Goal: Task Accomplishment & Management: Manage account settings

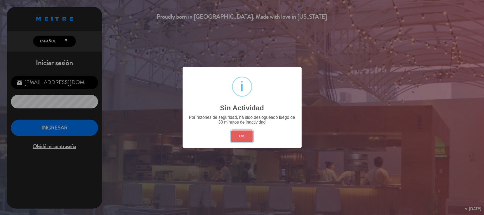
click at [242, 135] on button "OK" at bounding box center [242, 136] width 22 height 11
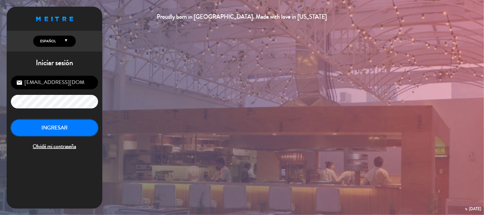
click at [72, 125] on button "INGRESAR" at bounding box center [54, 128] width 87 height 17
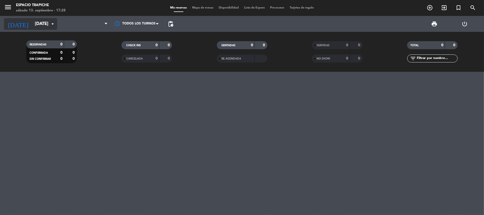
click at [47, 23] on input "[DATE]" at bounding box center [60, 24] width 57 height 10
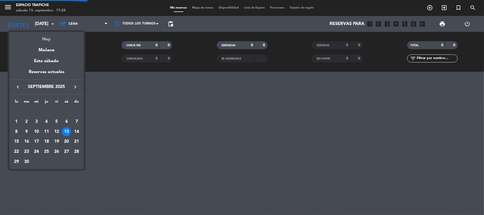
click at [46, 37] on div "Hoy" at bounding box center [46, 37] width 74 height 11
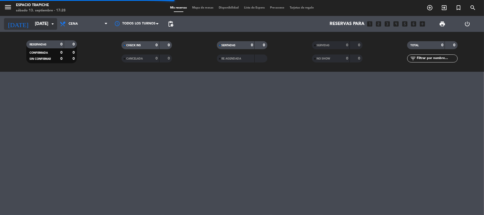
click at [46, 26] on input "[DATE]" at bounding box center [60, 24] width 57 height 10
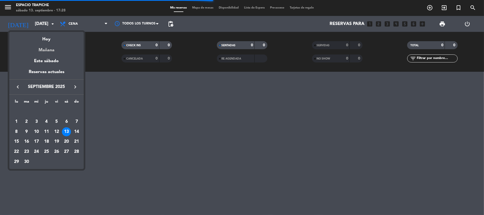
click at [48, 48] on div "Mañana" at bounding box center [46, 48] width 74 height 11
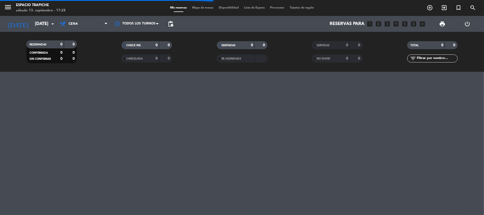
type input "[DATE]"
click at [11, 7] on icon "menu" at bounding box center [8, 7] width 8 height 8
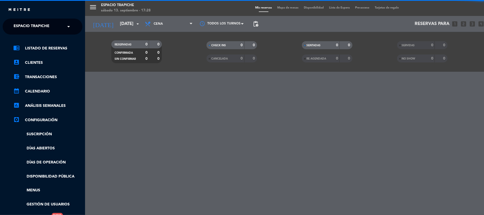
click at [51, 25] on div "× Espacio Trapiche" at bounding box center [34, 26] width 46 height 11
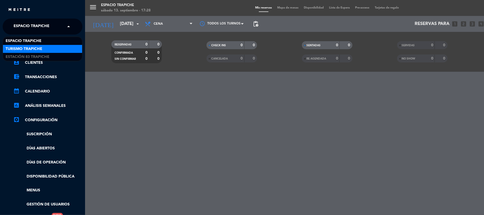
click at [42, 48] on span "Turismo Trapiche" at bounding box center [24, 49] width 37 height 6
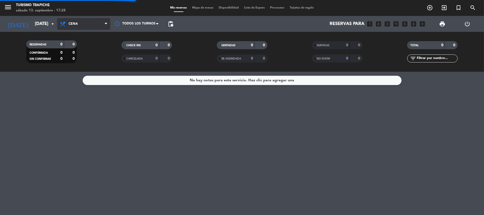
click at [96, 27] on span "Cena" at bounding box center [83, 24] width 53 height 12
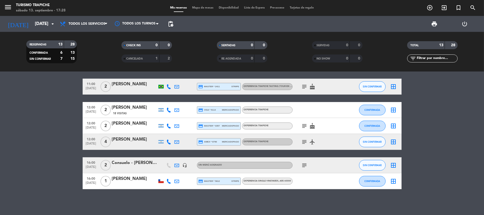
scroll to position [124, 0]
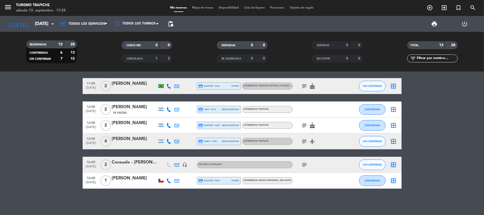
click at [133, 162] on div "Consuelo - [PERSON_NAME]" at bounding box center [134, 162] width 45 height 7
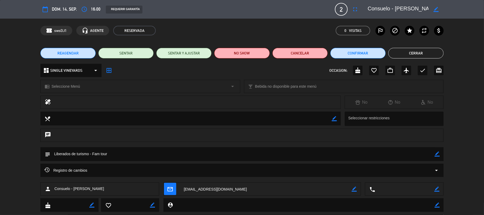
click at [424, 50] on button "Cerrar" at bounding box center [416, 53] width 55 height 11
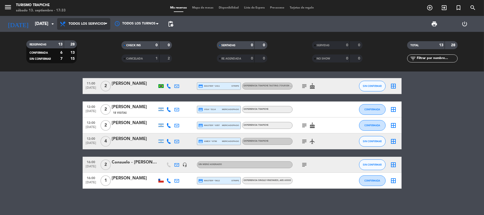
click at [80, 25] on span "Todos los servicios" at bounding box center [87, 24] width 37 height 4
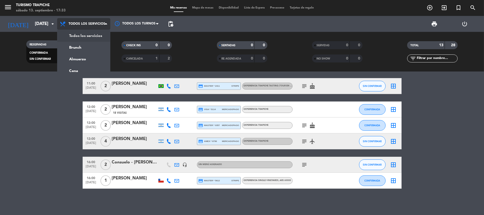
click at [74, 22] on span "Todos los servicios" at bounding box center [83, 24] width 53 height 12
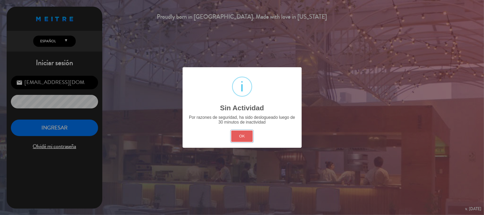
click at [245, 132] on button "OK" at bounding box center [242, 136] width 22 height 11
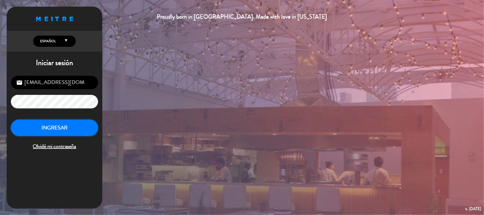
click at [54, 125] on button "INGRESAR" at bounding box center [54, 128] width 87 height 17
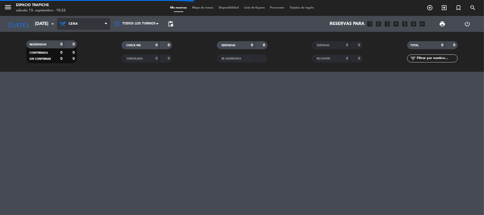
click at [90, 25] on span "Cena" at bounding box center [83, 24] width 53 height 12
click at [96, 38] on div "menu Espacio Trapiche [DATE] 13. septiembre - 18:22 Mis reservas Mapa de mesas …" at bounding box center [242, 36] width 484 height 72
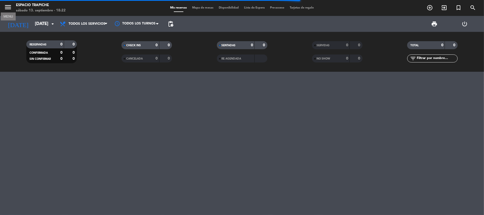
click at [7, 8] on icon "menu" at bounding box center [8, 7] width 8 height 8
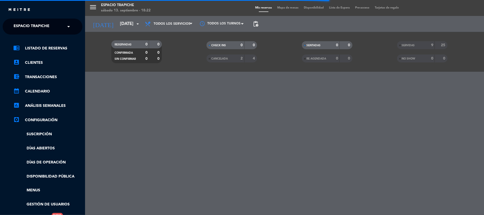
click at [37, 24] on span "Espacio Trapiche" at bounding box center [32, 26] width 36 height 11
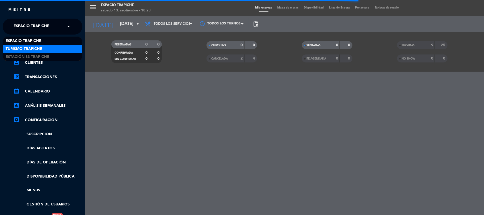
click at [38, 47] on span "Turismo Trapiche" at bounding box center [24, 49] width 37 height 6
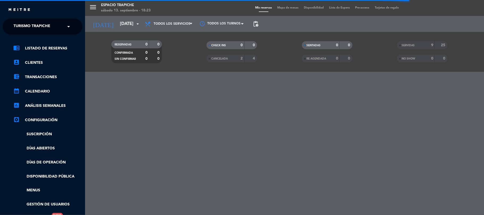
click at [118, 102] on div "menu Espacio Trapiche [DATE] 13. septiembre - 18:23 Mis reservas Mapa de mesas …" at bounding box center [327, 107] width 484 height 215
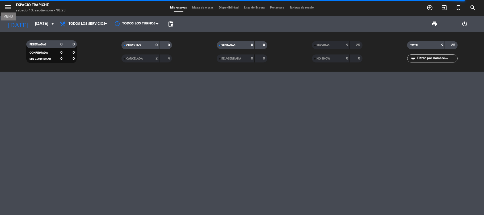
click at [8, 6] on icon "menu" at bounding box center [8, 7] width 8 height 8
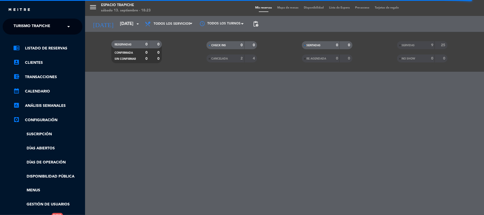
click at [41, 26] on span "Turismo Trapiche" at bounding box center [32, 26] width 37 height 11
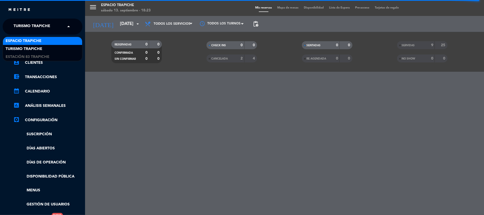
click at [41, 42] on span "Espacio Trapiche" at bounding box center [24, 41] width 36 height 6
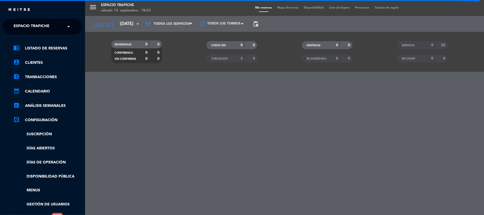
click at [45, 26] on span "Espacio Trapiche" at bounding box center [32, 26] width 36 height 11
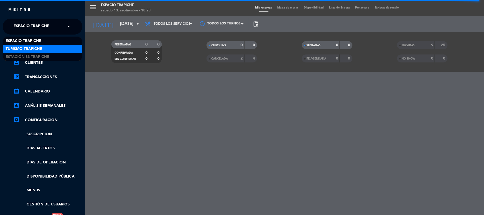
click at [40, 46] on span "Turismo Trapiche" at bounding box center [24, 49] width 37 height 6
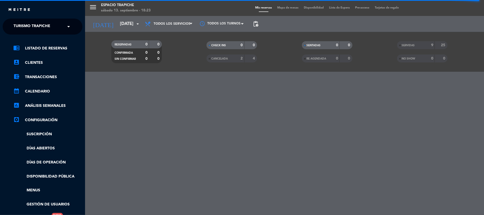
click at [149, 139] on div "menu Espacio Trapiche [DATE] 13. septiembre - 18:23 Mis reservas Mapa de mesas …" at bounding box center [327, 107] width 484 height 215
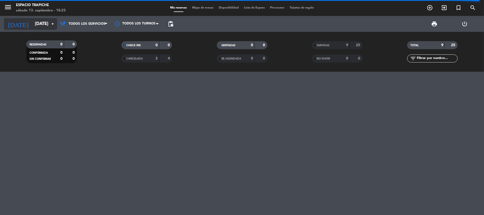
click at [48, 23] on input "[DATE]" at bounding box center [60, 24] width 57 height 10
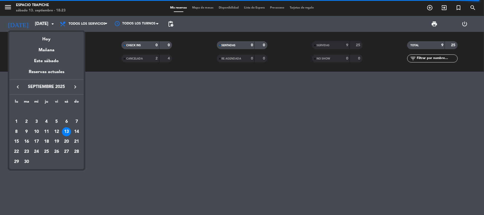
click at [15, 141] on div "15" at bounding box center [16, 141] width 9 height 9
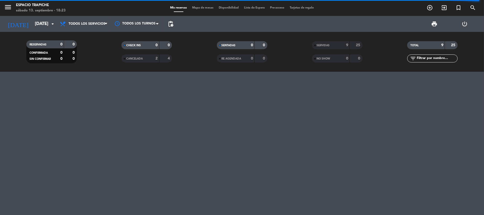
type input "[DATE]"
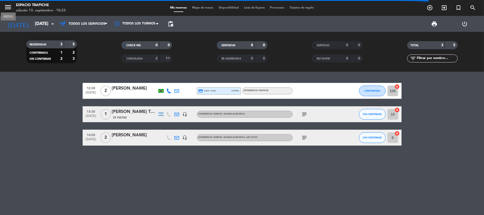
click at [8, 7] on icon "menu" at bounding box center [8, 7] width 8 height 8
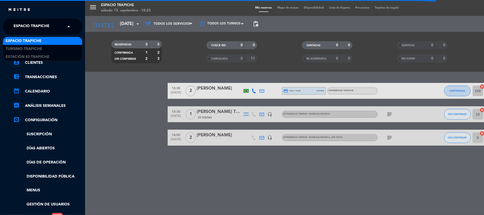
click at [42, 25] on span "Espacio Trapiche" at bounding box center [32, 26] width 36 height 11
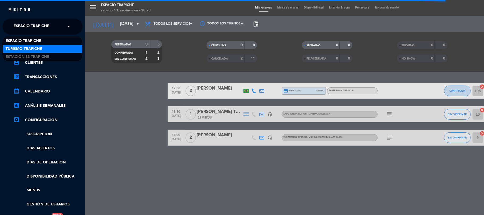
click at [42, 46] on span "Turismo Trapiche" at bounding box center [24, 49] width 37 height 6
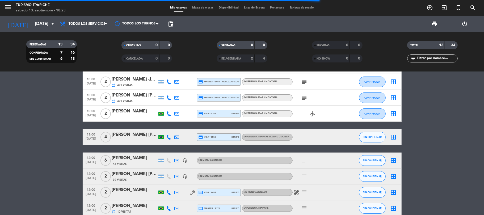
scroll to position [106, 0]
